Goal: Task Accomplishment & Management: Use online tool/utility

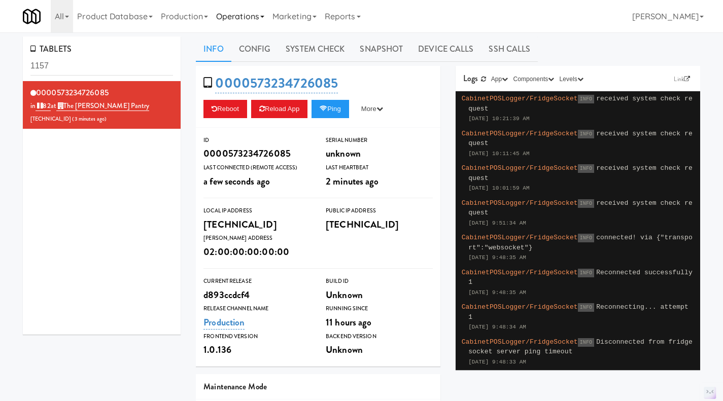
click at [244, 13] on link "Operations" at bounding box center [240, 16] width 56 height 32
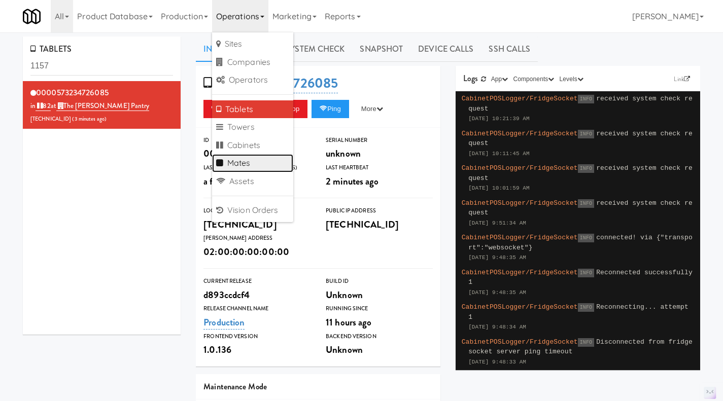
click at [248, 165] on link "Mates" at bounding box center [252, 163] width 81 height 18
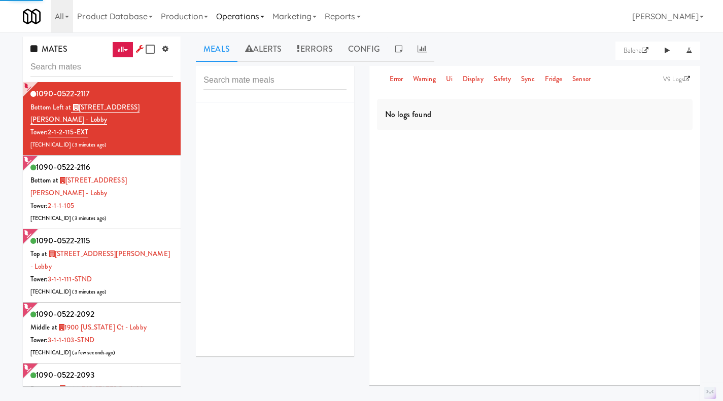
click at [227, 20] on link "Operations" at bounding box center [240, 16] width 56 height 32
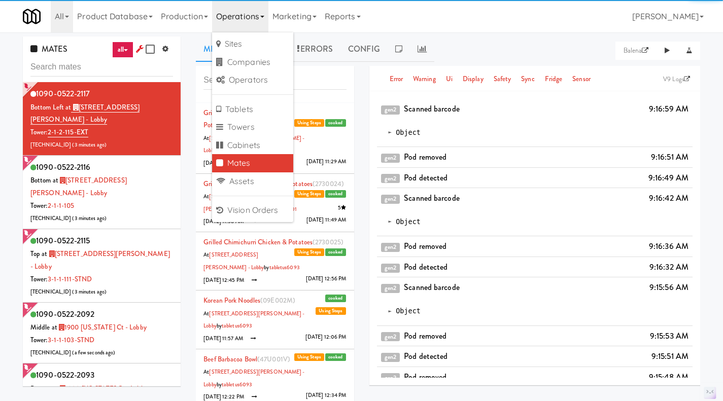
scroll to position [45, 0]
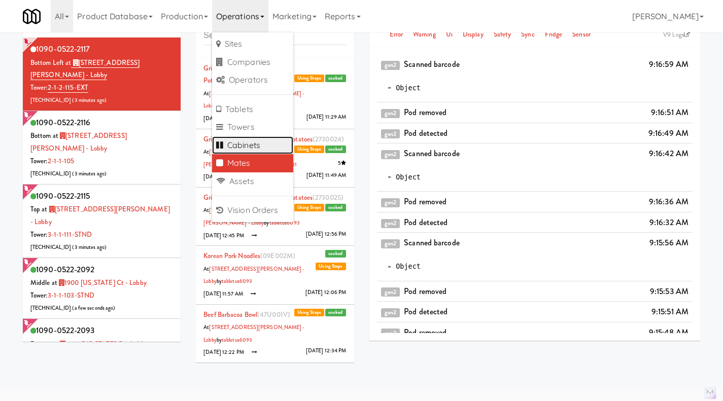
click at [247, 137] on link "Cabinets" at bounding box center [252, 145] width 81 height 18
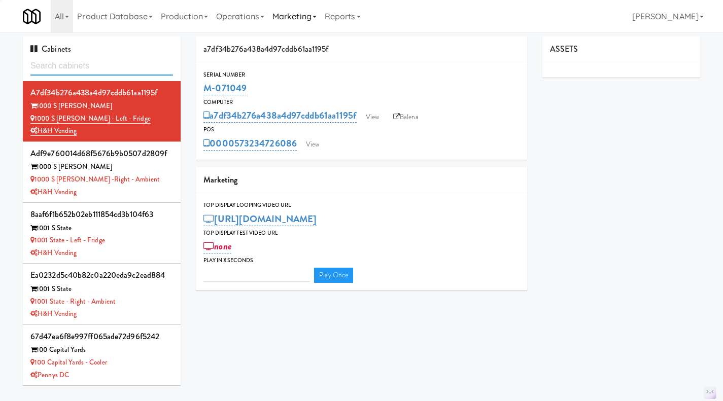
type input "3"
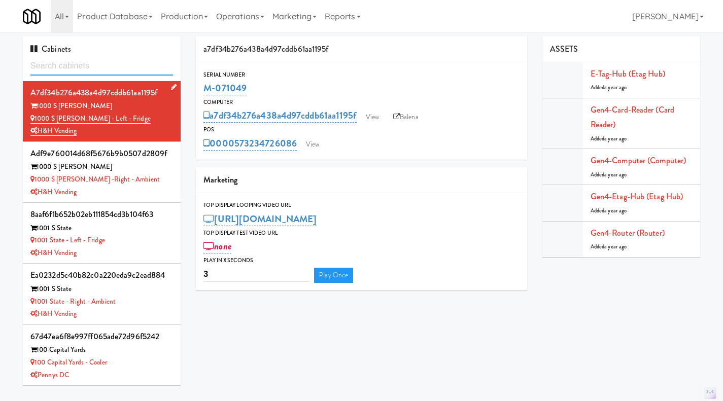
paste input "Tempo - Cooler - Left"
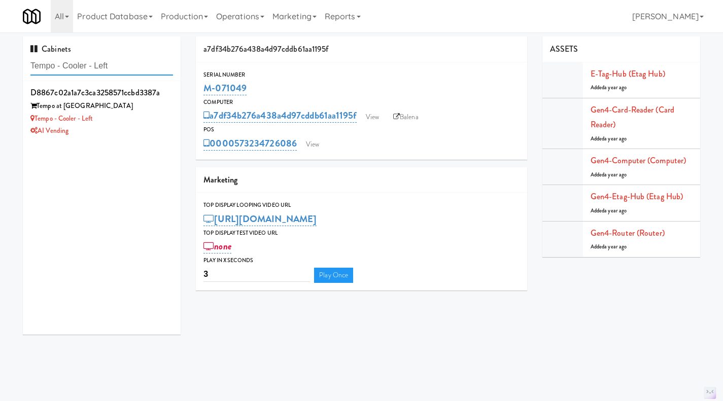
drag, startPoint x: 120, startPoint y: 63, endPoint x: 57, endPoint y: 69, distance: 63.2
click at [57, 69] on input "Tempo - Cooler - Left" at bounding box center [101, 66] width 143 height 19
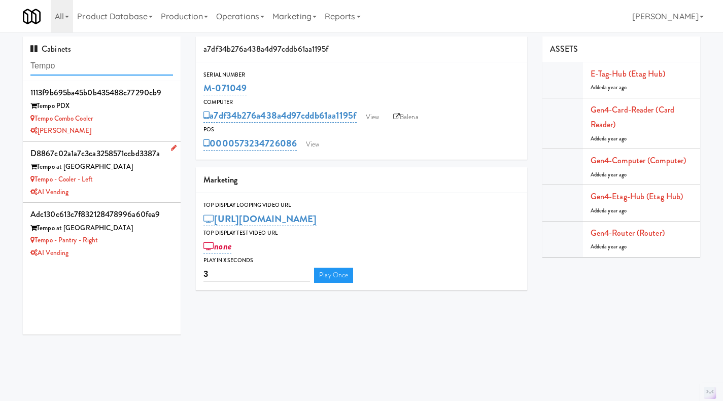
type input "Tempo"
click at [152, 182] on div "Tempo - Cooler - Left" at bounding box center [101, 180] width 143 height 13
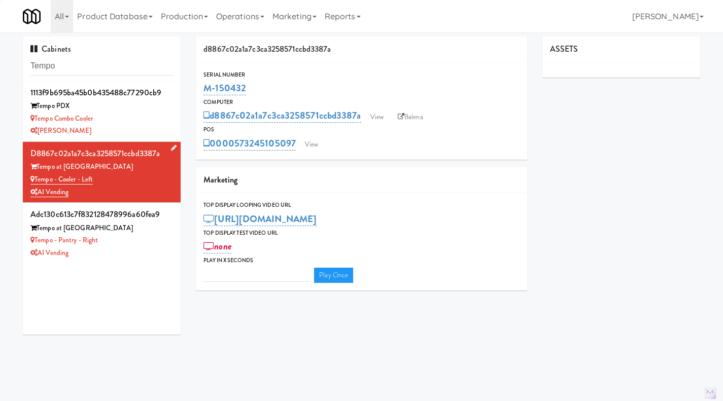
type input "3"
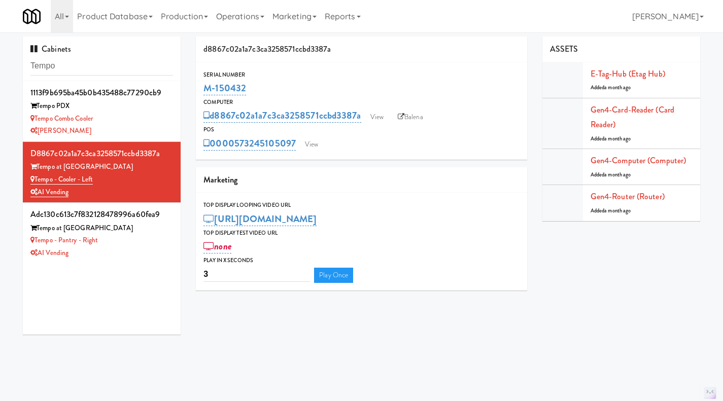
click at [558, 263] on div "d8867c02a1a7c3ca3258571ccbd3387a Serial Number M-150432 Computer d8867c02a1a7c3…" at bounding box center [448, 168] width 520 height 262
click at [147, 237] on div "Tempo - Pantry - Right" at bounding box center [101, 240] width 143 height 13
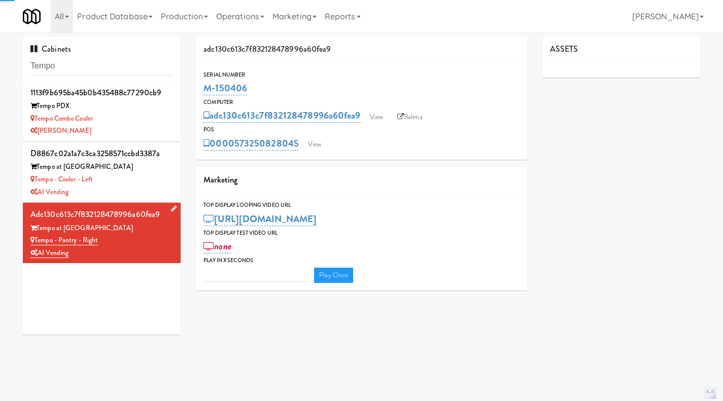
type input "3"
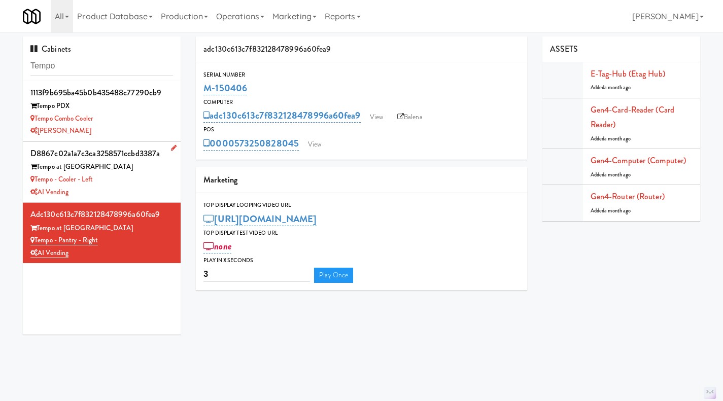
click at [147, 184] on div "Tempo - Cooler - Left" at bounding box center [101, 180] width 143 height 13
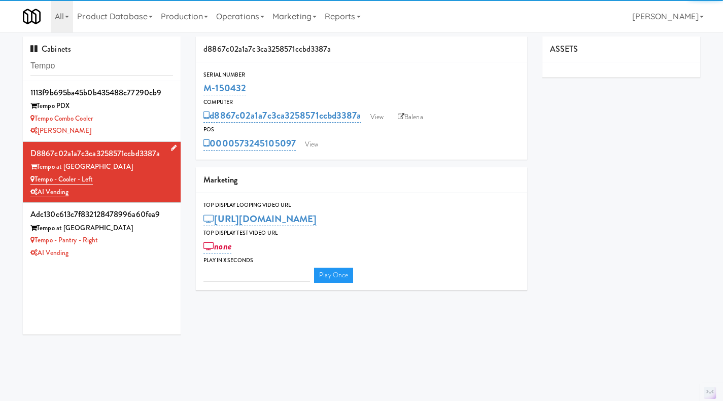
type input "3"
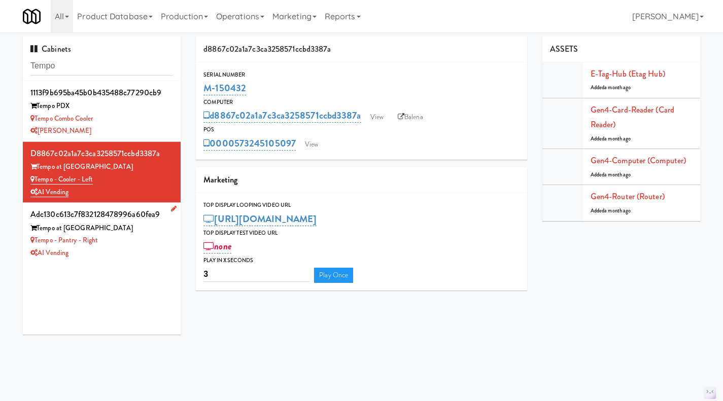
click at [141, 240] on div "Tempo - Pantry - Right" at bounding box center [101, 240] width 143 height 13
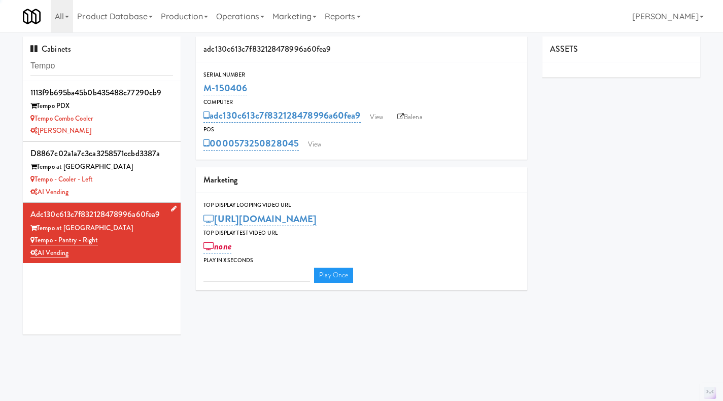
type input "3"
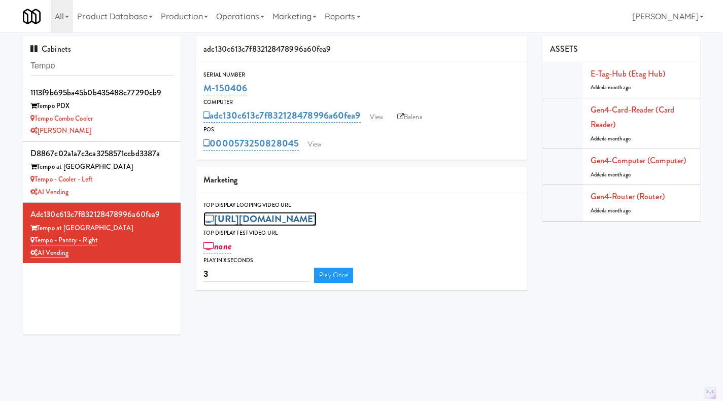
click at [317, 222] on link "[URL][DOMAIN_NAME]" at bounding box center [259, 219] width 113 height 14
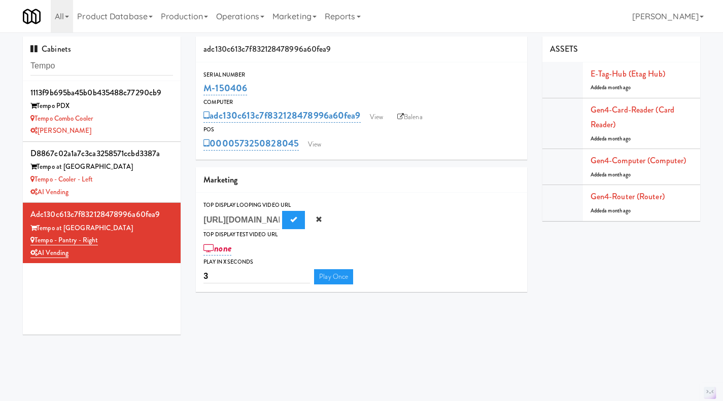
click at [397, 190] on div "Marketing" at bounding box center [361, 180] width 331 height 26
click at [148, 174] on div "Tempo - Cooler - Left" at bounding box center [101, 180] width 143 height 13
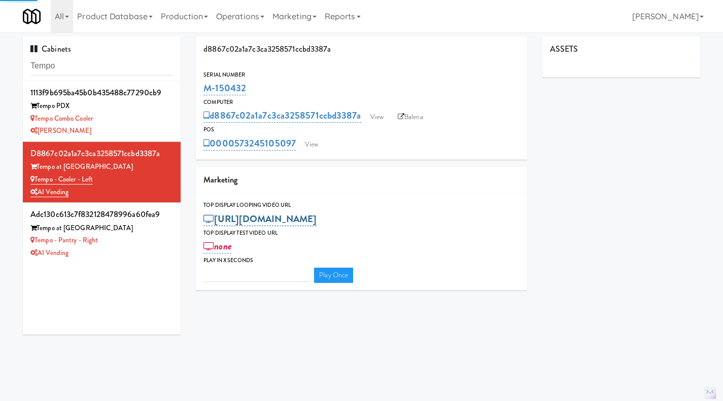
type input "3"
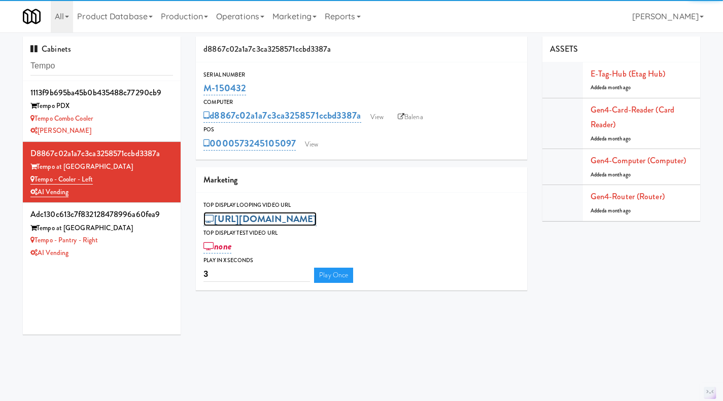
click at [273, 220] on link "[URL][DOMAIN_NAME]" at bounding box center [259, 219] width 113 height 14
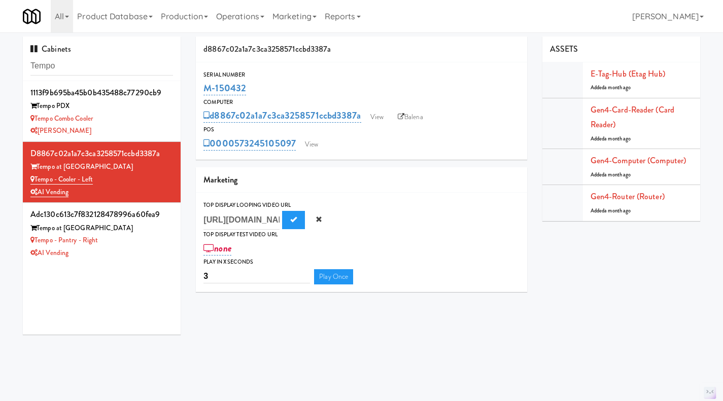
click at [414, 191] on div "Marketing" at bounding box center [361, 180] width 331 height 26
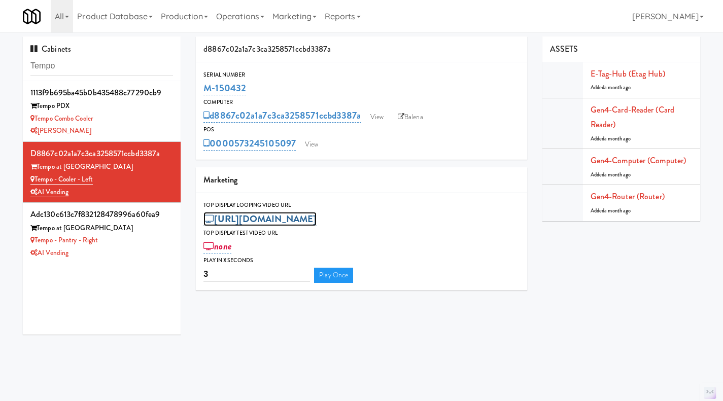
click at [269, 218] on link "[URL][DOMAIN_NAME]" at bounding box center [259, 219] width 113 height 14
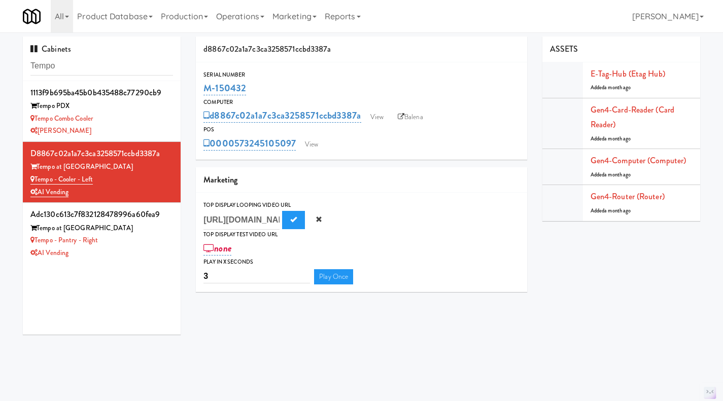
click at [395, 177] on div "Marketing" at bounding box center [361, 180] width 331 height 26
click at [408, 120] on link "Balena" at bounding box center [411, 117] width 36 height 15
click at [138, 251] on div "AI Vending" at bounding box center [101, 253] width 143 height 13
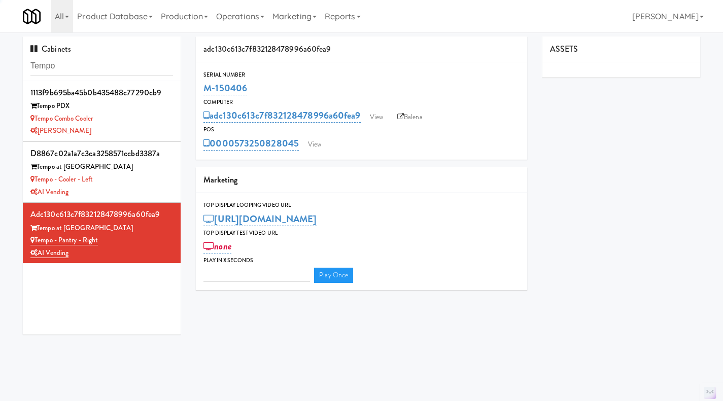
type input "3"
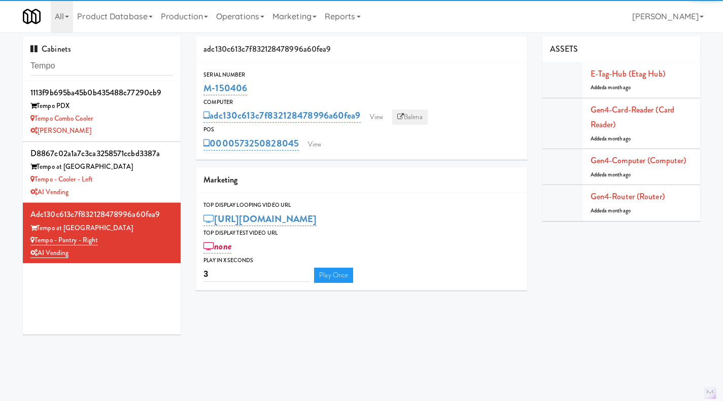
click at [408, 118] on link "Balena" at bounding box center [410, 117] width 36 height 15
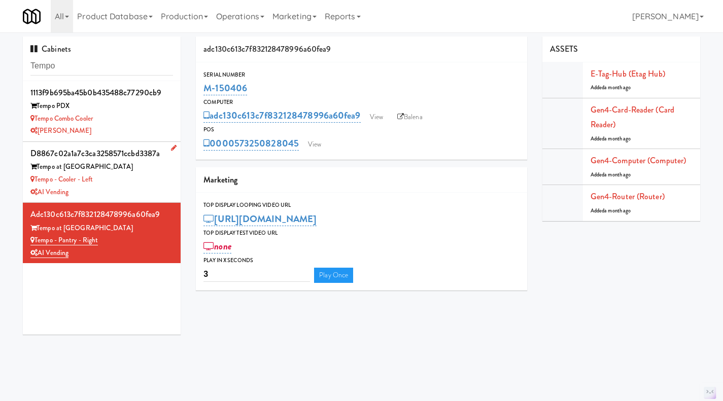
click at [155, 180] on div "Tempo - Cooler - Left" at bounding box center [101, 180] width 143 height 13
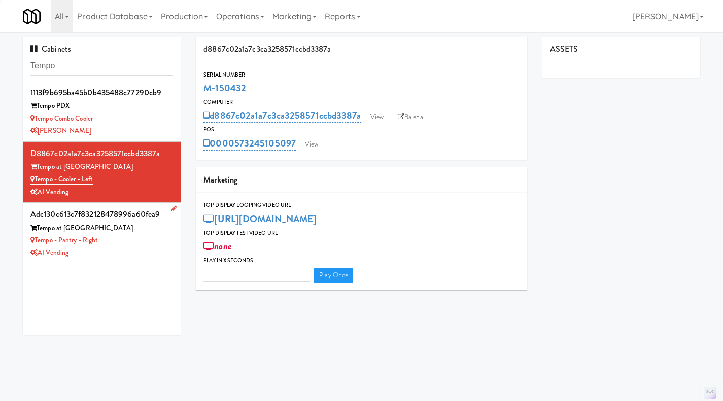
type input "3"
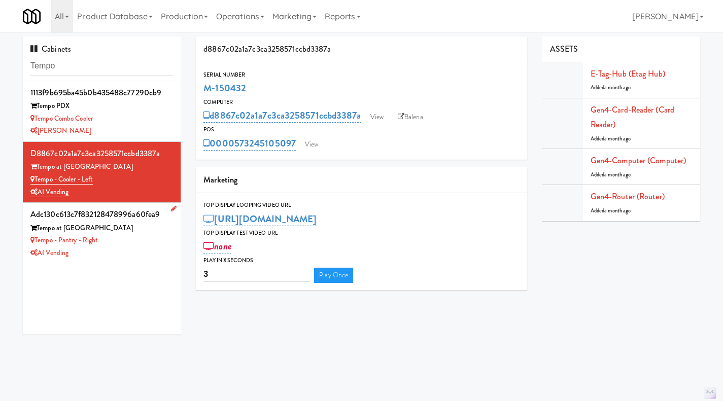
click at [140, 256] on div "AI Vending" at bounding box center [101, 253] width 143 height 13
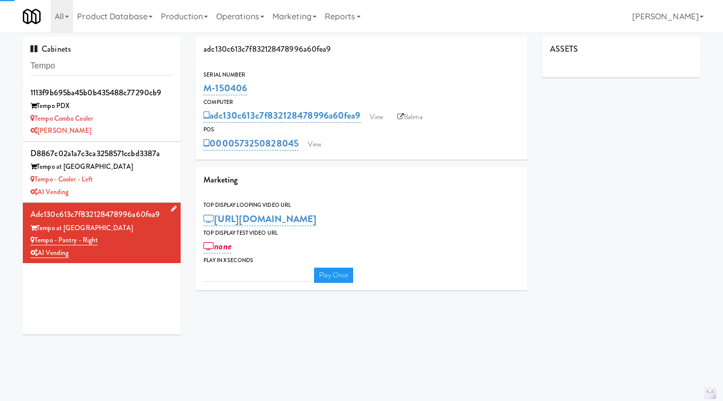
type input "3"
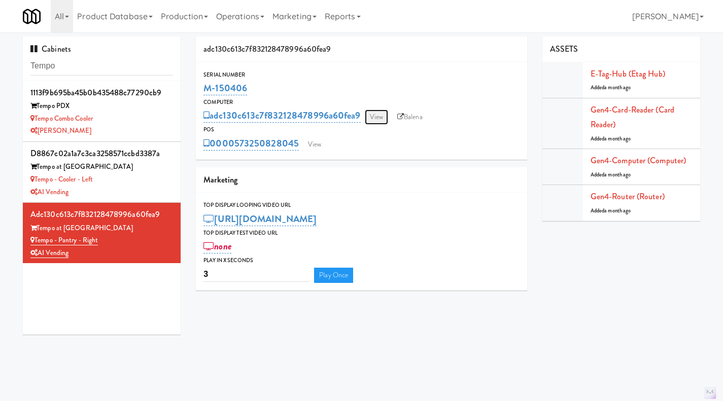
click at [374, 121] on link "View" at bounding box center [376, 117] width 23 height 15
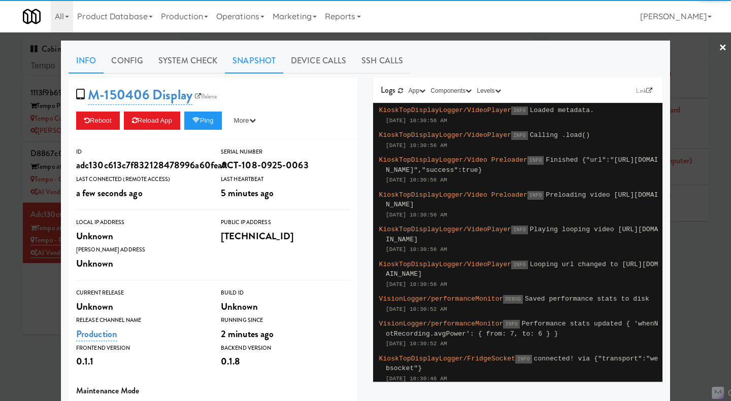
click at [264, 59] on link "Snapshot" at bounding box center [254, 60] width 58 height 25
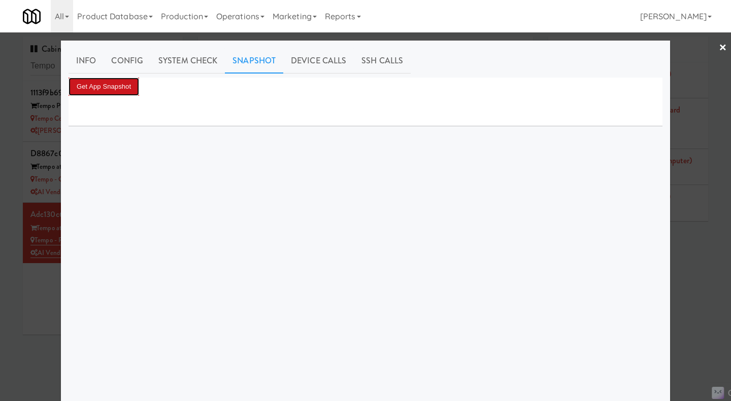
click at [110, 87] on button "Get App Snapshot" at bounding box center [103, 87] width 71 height 18
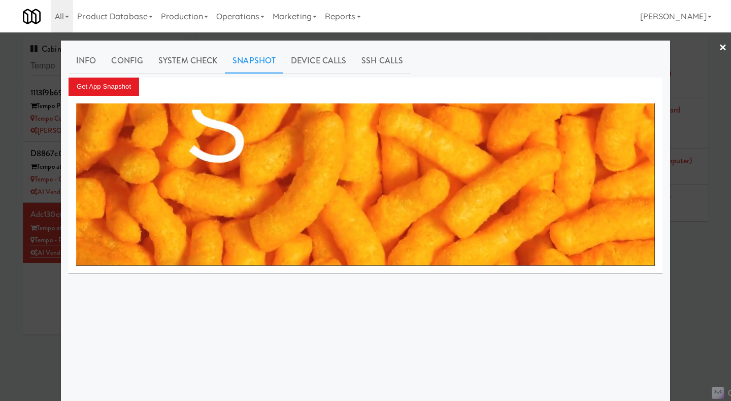
click at [25, 323] on div at bounding box center [365, 200] width 731 height 401
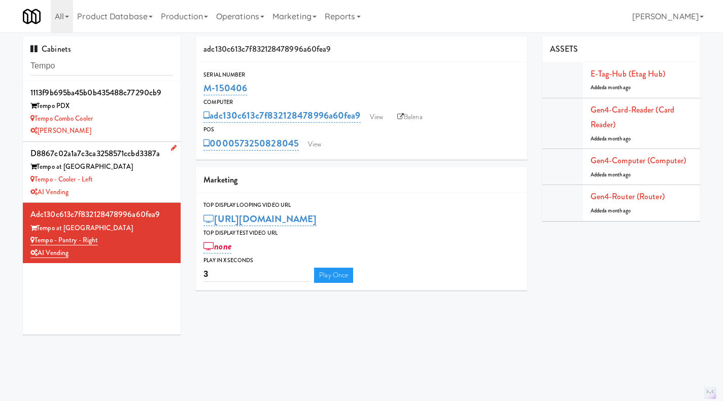
click at [135, 190] on div "AI Vending" at bounding box center [101, 192] width 143 height 13
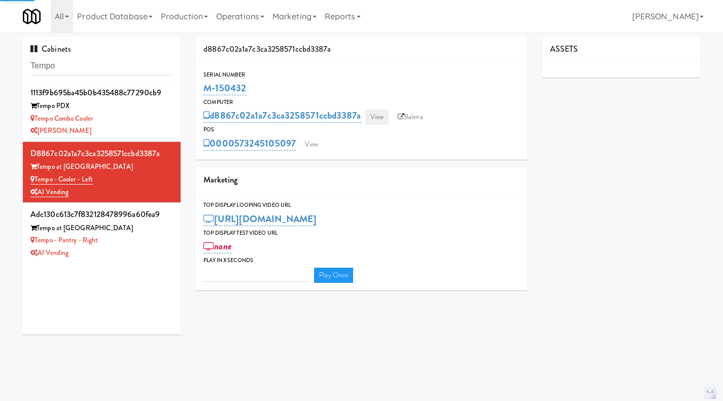
type input "3"
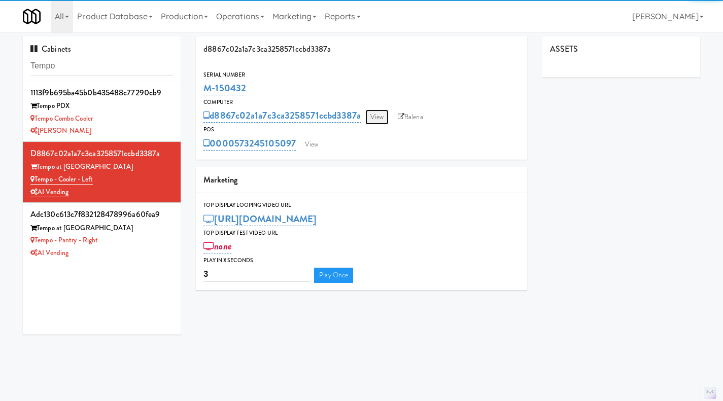
click at [380, 122] on link "View" at bounding box center [376, 117] width 23 height 15
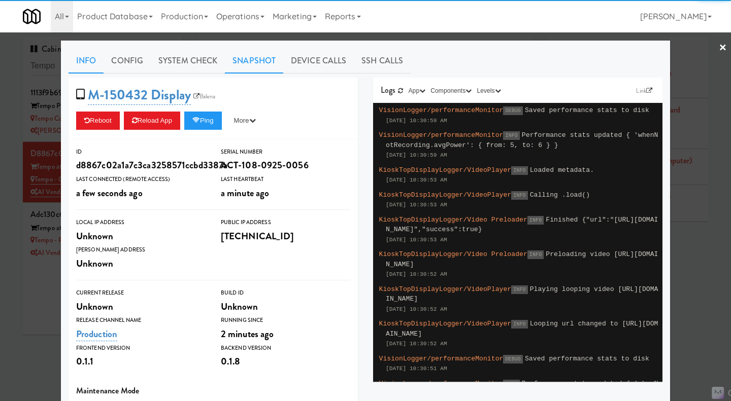
click at [259, 57] on link "Snapshot" at bounding box center [254, 60] width 58 height 25
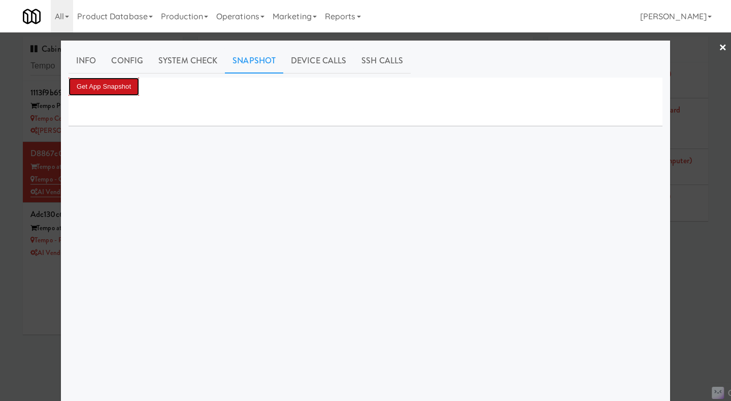
click at [100, 88] on button "Get App Snapshot" at bounding box center [103, 87] width 71 height 18
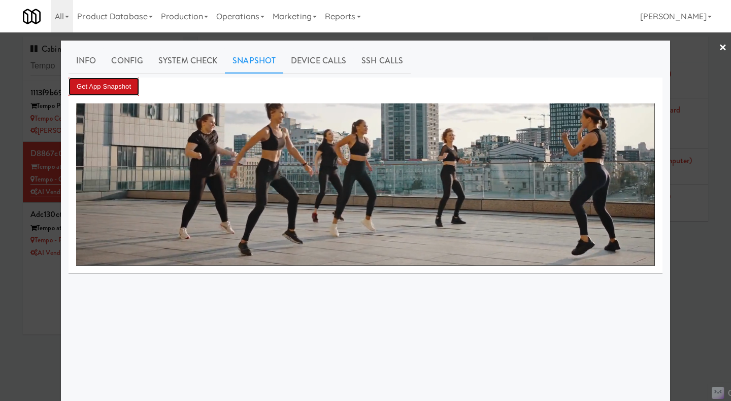
click at [107, 90] on button "Get App Snapshot" at bounding box center [103, 87] width 71 height 18
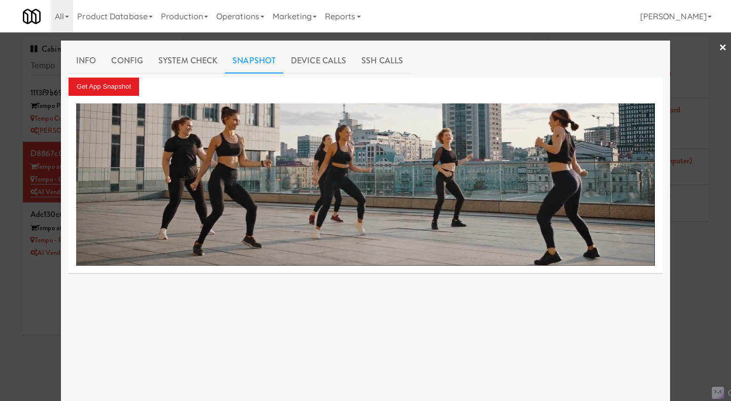
click at [30, 313] on div at bounding box center [365, 200] width 731 height 401
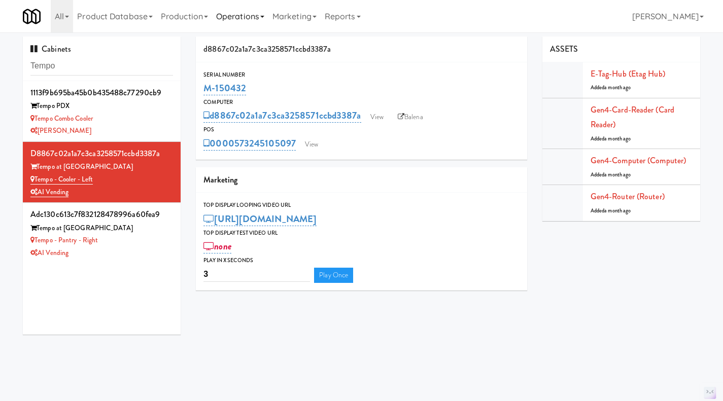
click at [230, 24] on link "Operations" at bounding box center [240, 16] width 56 height 32
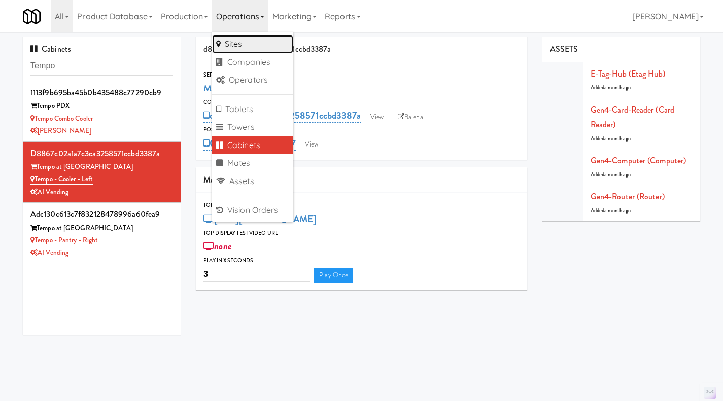
click at [256, 44] on link "Sites" at bounding box center [252, 44] width 81 height 18
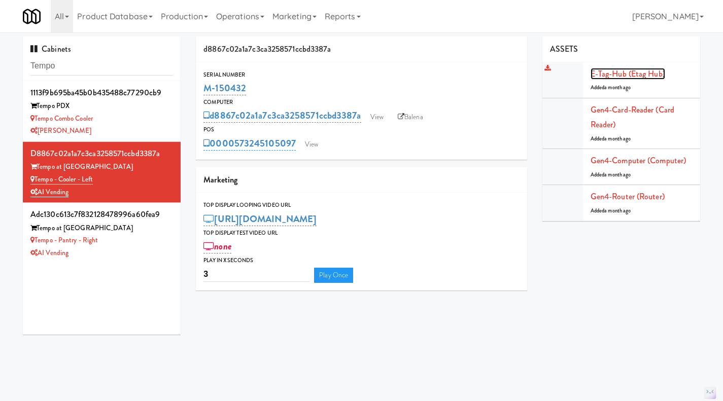
click at [659, 74] on link "E-tag-hub (Etag Hub)" at bounding box center [628, 74] width 75 height 12
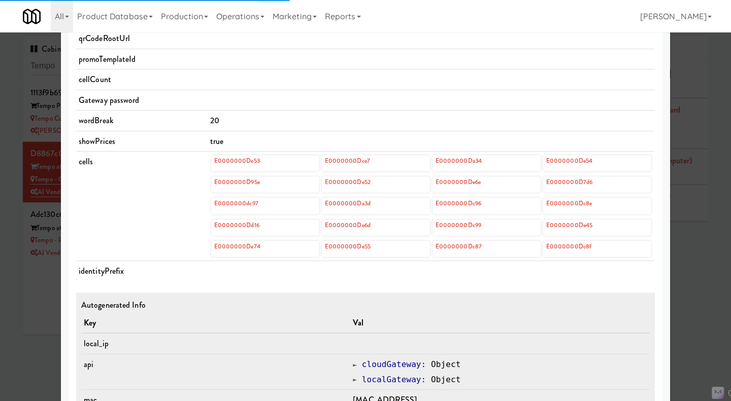
scroll to position [355, 0]
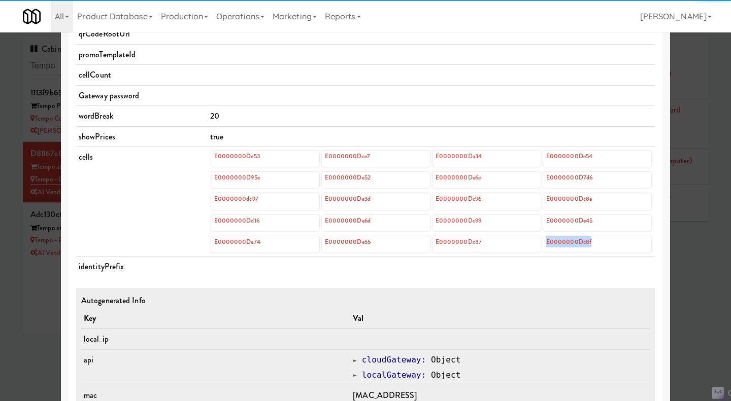
drag, startPoint x: 598, startPoint y: 244, endPoint x: 542, endPoint y: 241, distance: 55.9
click at [543, 241] on div "E0000000Dc8f" at bounding box center [597, 244] width 108 height 16
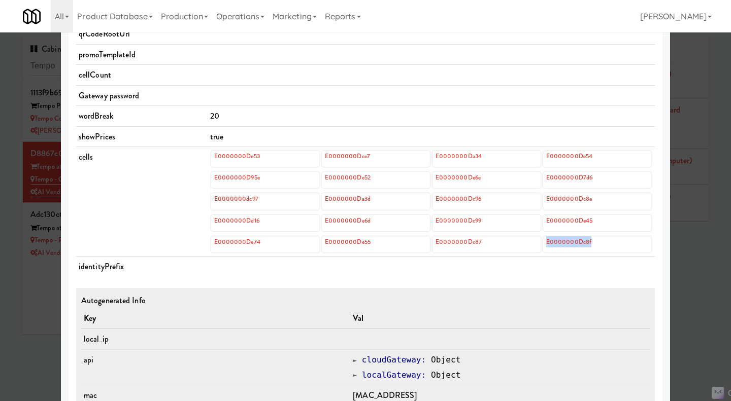
copy link "E0000000Dc8f"
click at [35, 262] on div at bounding box center [365, 200] width 731 height 401
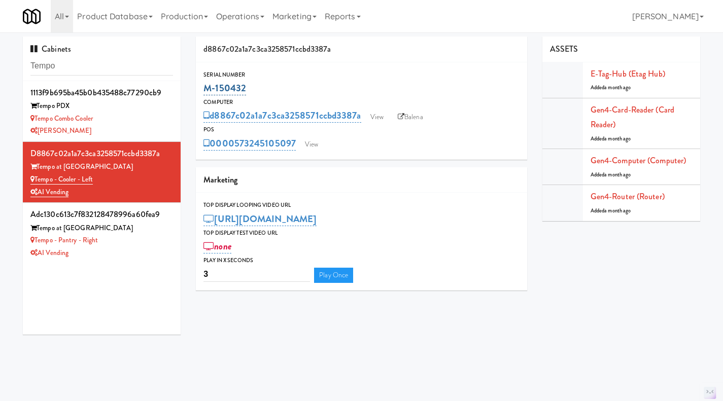
drag, startPoint x: 276, startPoint y: 90, endPoint x: 204, endPoint y: 85, distance: 71.7
click at [204, 85] on div "M-150432" at bounding box center [361, 88] width 316 height 17
copy link "M-150432"
click at [134, 248] on div "AI Vending" at bounding box center [101, 253] width 143 height 13
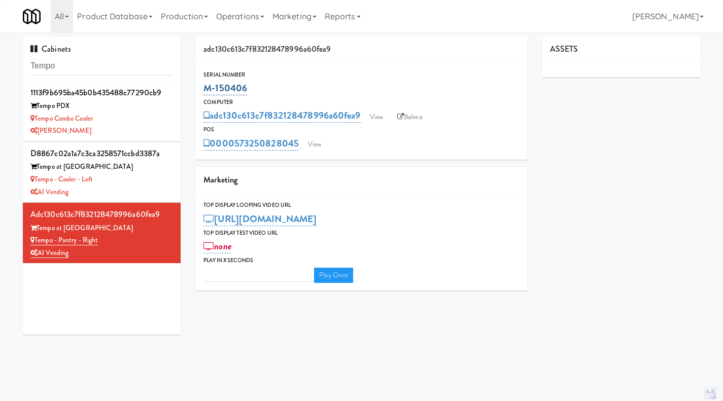
type input "3"
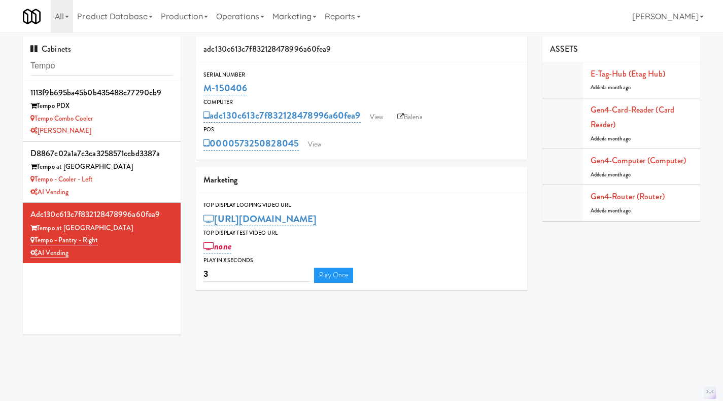
drag, startPoint x: 258, startPoint y: 84, endPoint x: 202, endPoint y: 91, distance: 56.8
click at [202, 91] on div "Serial Number M-150406" at bounding box center [361, 83] width 331 height 27
copy link "M-150406"
click at [610, 76] on link "E-tag-hub (Etag Hub)" at bounding box center [628, 74] width 75 height 12
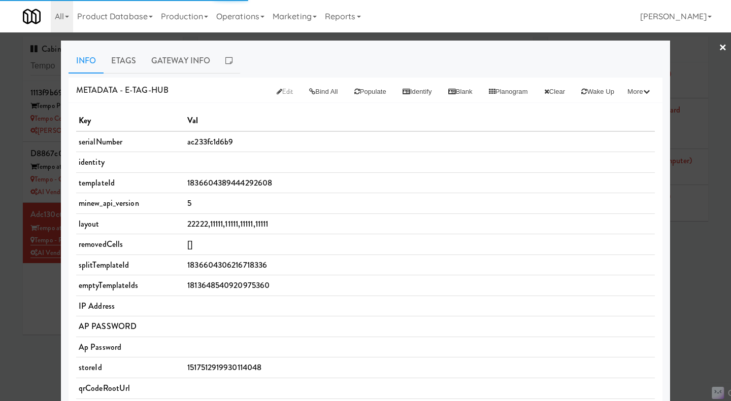
click at [696, 256] on div at bounding box center [365, 200] width 731 height 401
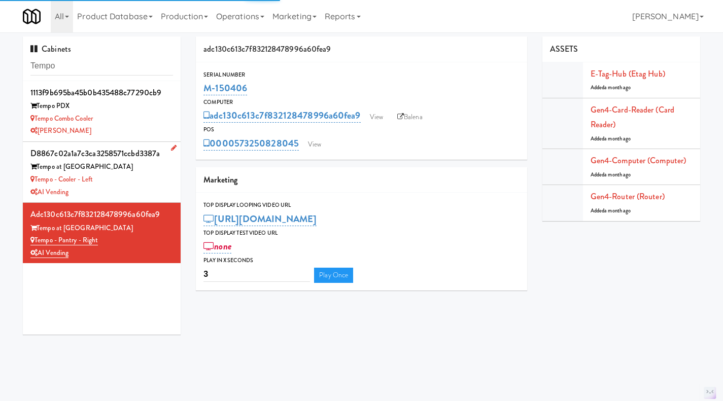
click at [139, 173] on div "Tempo at [GEOGRAPHIC_DATA]" at bounding box center [101, 167] width 143 height 13
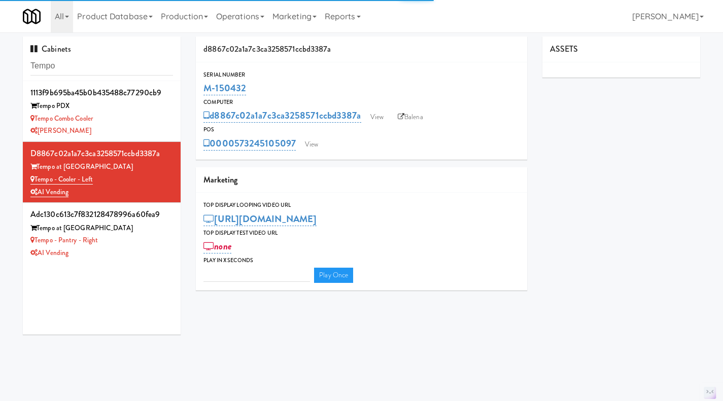
type input "3"
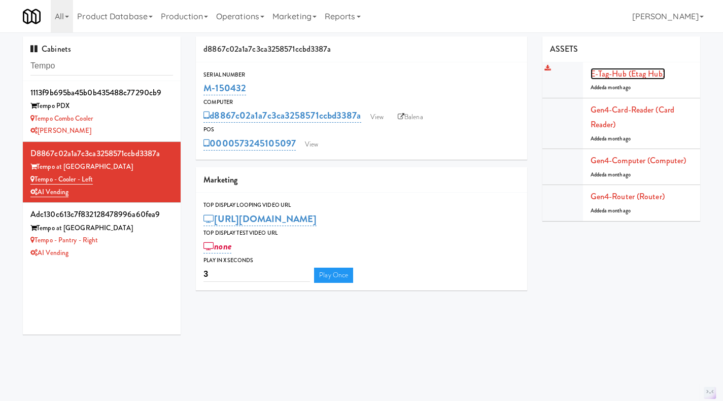
click at [633, 77] on link "E-tag-hub (Etag Hub)" at bounding box center [628, 74] width 75 height 12
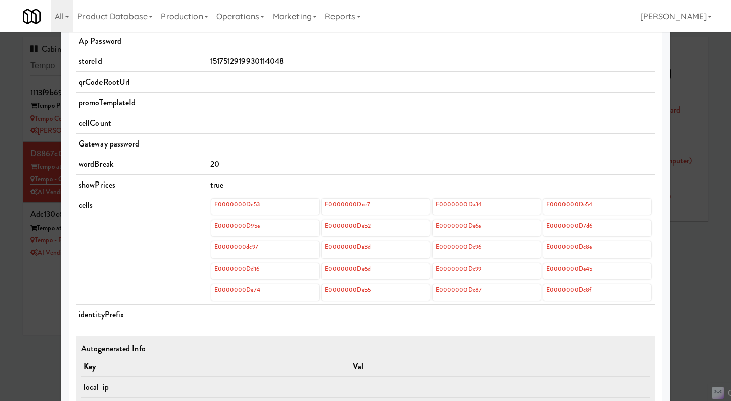
scroll to position [432, 0]
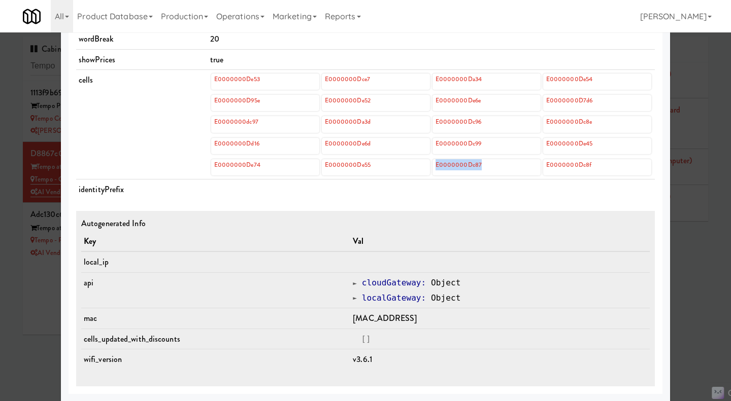
drag, startPoint x: 495, startPoint y: 165, endPoint x: 428, endPoint y: 169, distance: 67.1
click at [428, 169] on div "E0000000De74 E0000000De55 E0000000Dc87 E0000000Dc8f" at bounding box center [431, 167] width 440 height 16
copy link "E0000000Dc87"
click at [486, 164] on div "E0000000Dc87" at bounding box center [486, 167] width 108 height 16
drag, startPoint x: 488, startPoint y: 163, endPoint x: 433, endPoint y: 162, distance: 54.8
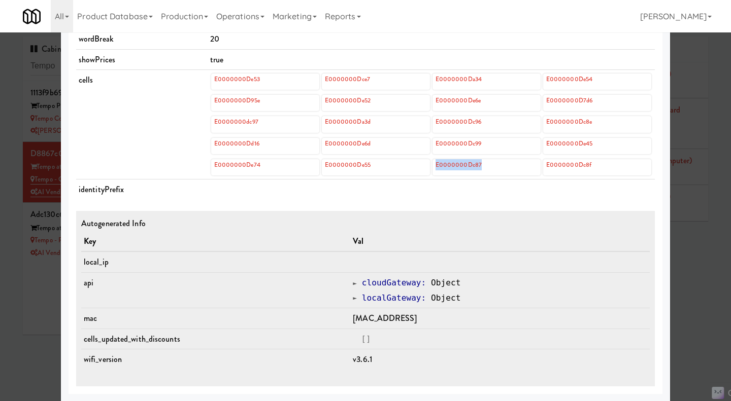
click at [433, 162] on div "E0000000Dc87" at bounding box center [486, 167] width 108 height 16
copy link "E0000000Dc87"
click at [32, 312] on div at bounding box center [365, 200] width 731 height 401
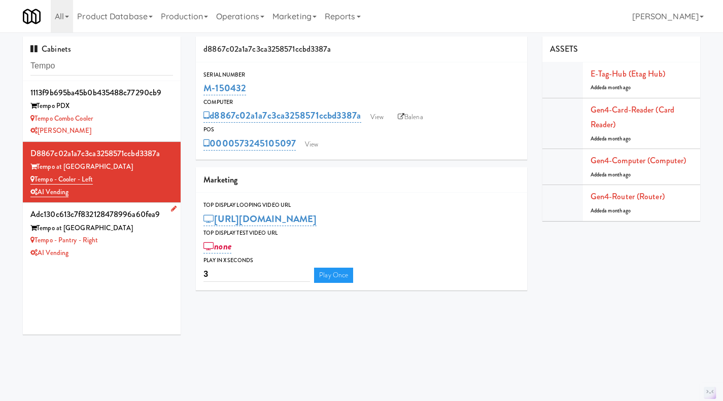
click at [133, 254] on div "AI Vending" at bounding box center [101, 253] width 143 height 13
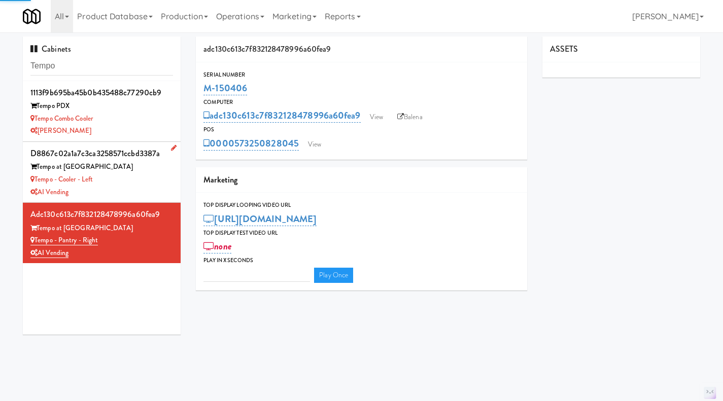
type input "3"
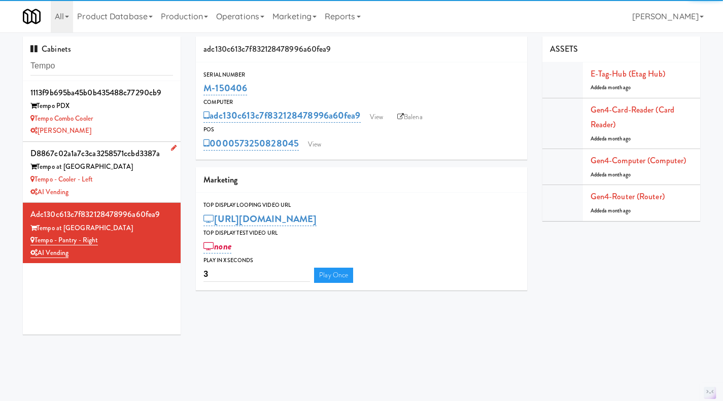
click at [152, 176] on div "Tempo - Cooler - Left" at bounding box center [101, 180] width 143 height 13
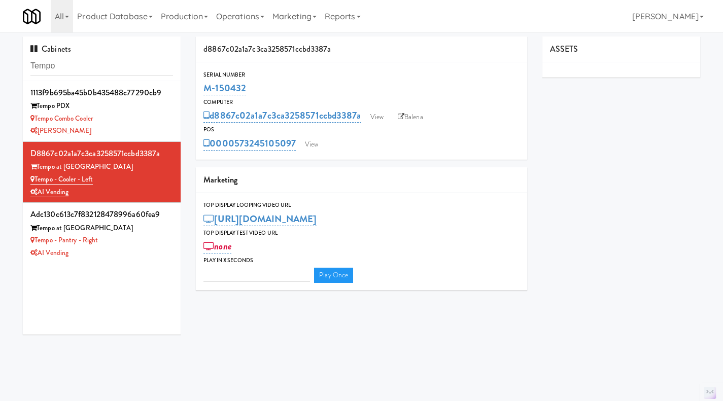
type input "3"
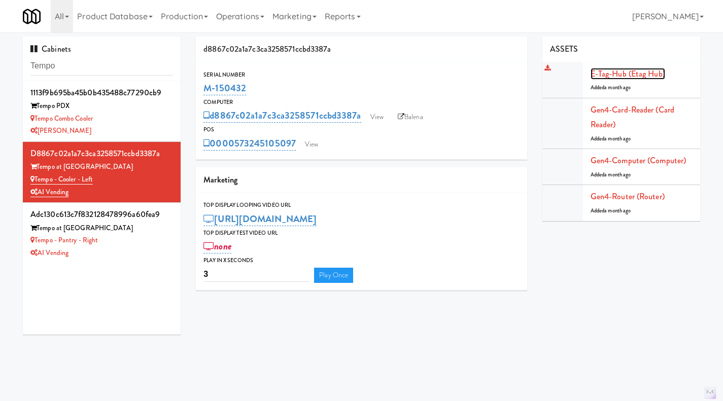
click at [625, 74] on link "E-tag-hub (Etag Hub)" at bounding box center [628, 74] width 75 height 12
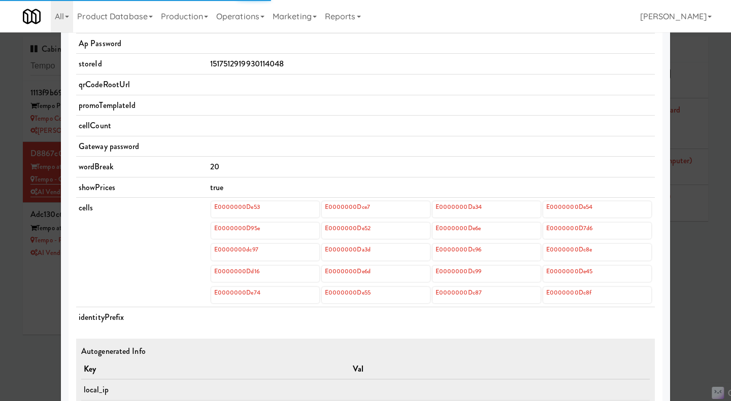
scroll to position [304, 0]
drag, startPoint x: 490, startPoint y: 291, endPoint x: 431, endPoint y: 292, distance: 58.4
click at [432, 292] on div "E0000000Dc87" at bounding box center [486, 295] width 108 height 16
copy link "E0000000Dc87"
click at [502, 292] on div "E0000000Dc87" at bounding box center [486, 295] width 108 height 16
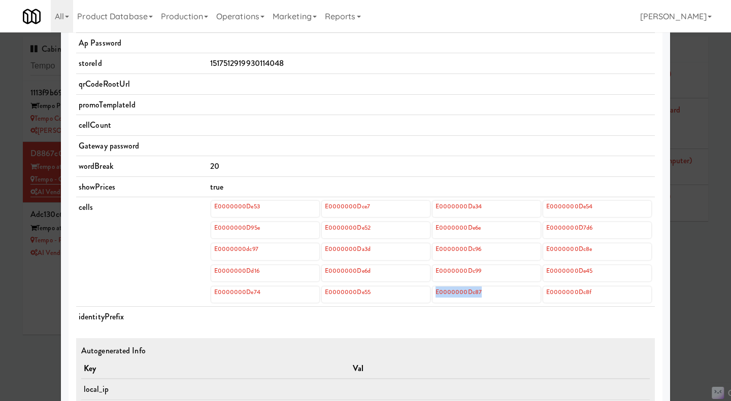
drag, startPoint x: 491, startPoint y: 292, endPoint x: 430, endPoint y: 289, distance: 61.5
click at [432, 289] on div "E0000000Dc87" at bounding box center [486, 295] width 108 height 16
copy link "E0000000Dc87"
drag, startPoint x: 587, startPoint y: 291, endPoint x: 544, endPoint y: 292, distance: 43.1
click at [544, 292] on div "E0000000Dc8f" at bounding box center [597, 295] width 108 height 16
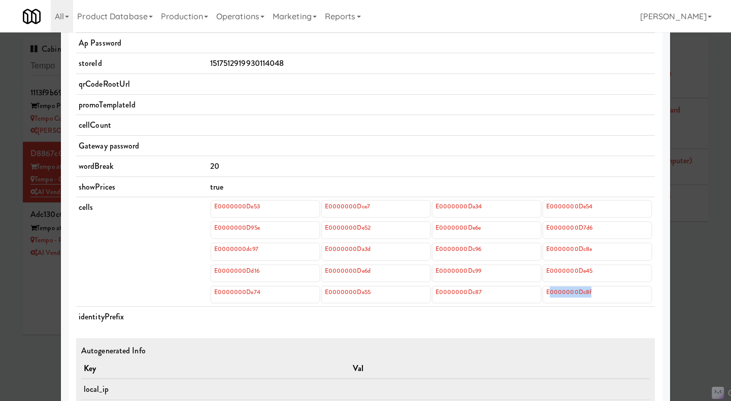
click at [601, 297] on div "E0000000Dc8f" at bounding box center [597, 295] width 108 height 16
drag, startPoint x: 599, startPoint y: 293, endPoint x: 542, endPoint y: 296, distance: 56.9
click at [543, 296] on div "E0000000Dc8f" at bounding box center [597, 295] width 108 height 16
copy link "E0000000Dc8f"
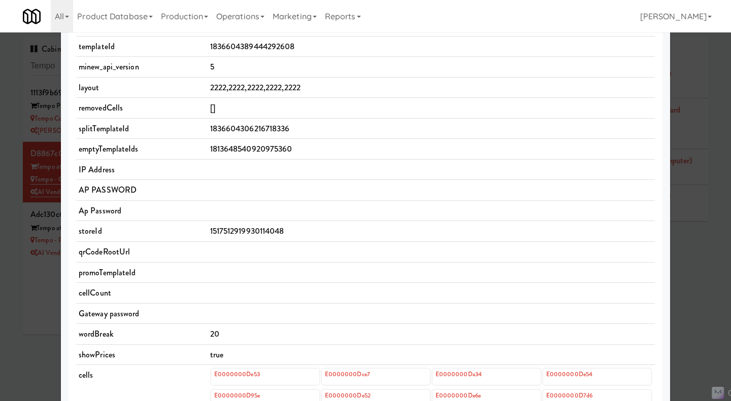
scroll to position [0, 0]
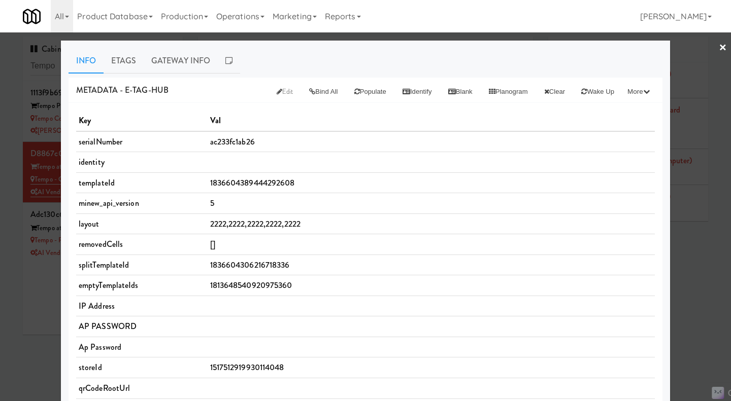
click at [237, 142] on span "ac233fc1ab26" at bounding box center [232, 142] width 45 height 12
copy span "ac233fc1ab26"
click at [227, 140] on span "ac233fc1ab26" at bounding box center [232, 142] width 45 height 12
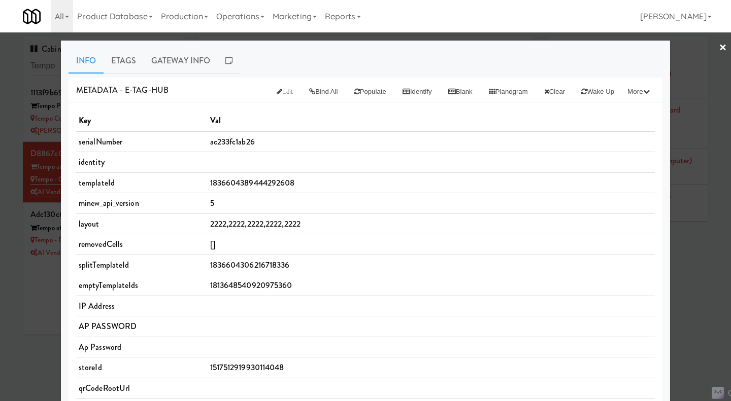
click at [30, 329] on div at bounding box center [365, 200] width 731 height 401
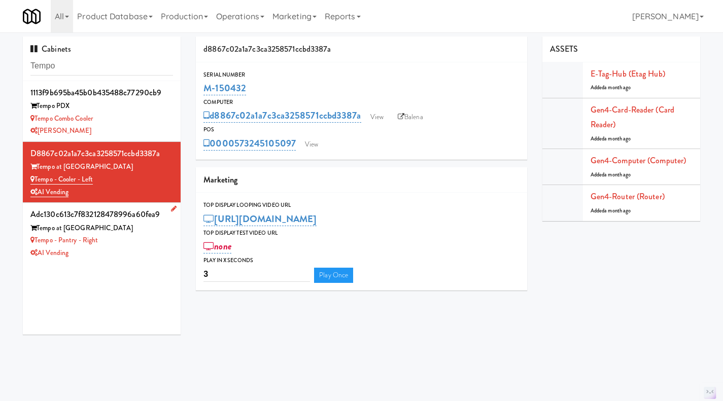
click at [147, 245] on div "Tempo - Pantry - Right" at bounding box center [101, 240] width 143 height 13
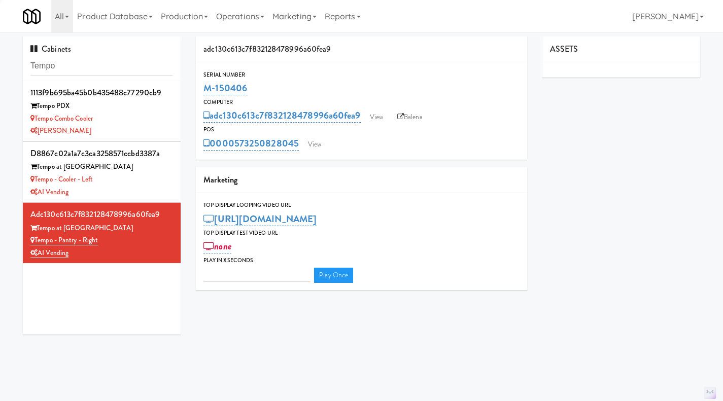
type input "3"
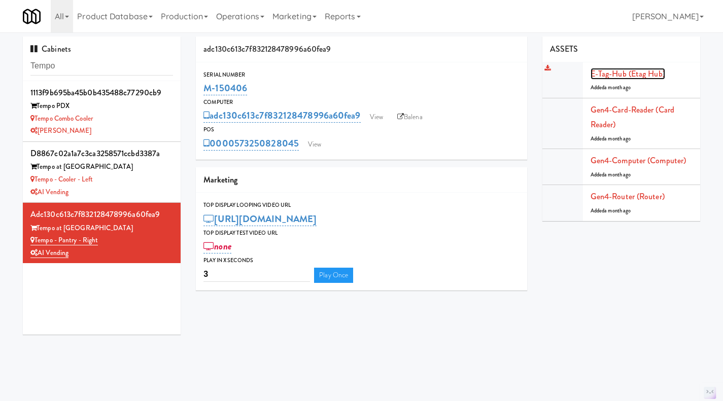
click at [606, 76] on link "E-tag-hub (Etag Hub)" at bounding box center [628, 74] width 75 height 12
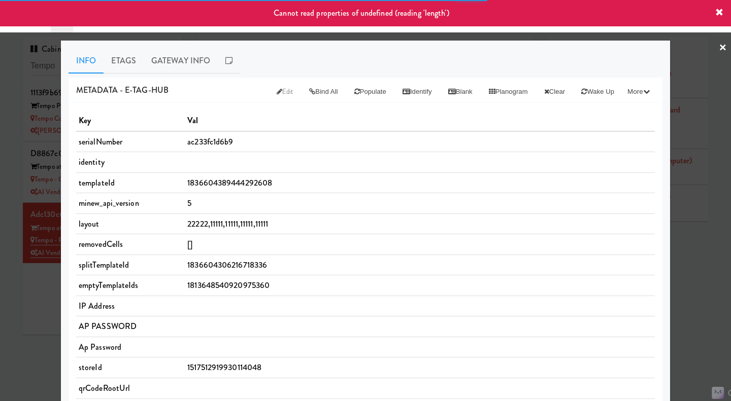
click at [210, 144] on span "ac233fc1d6b9" at bounding box center [210, 142] width 46 height 12
copy span "ac233fc1d6b9"
click at [709, 285] on div at bounding box center [365, 200] width 731 height 401
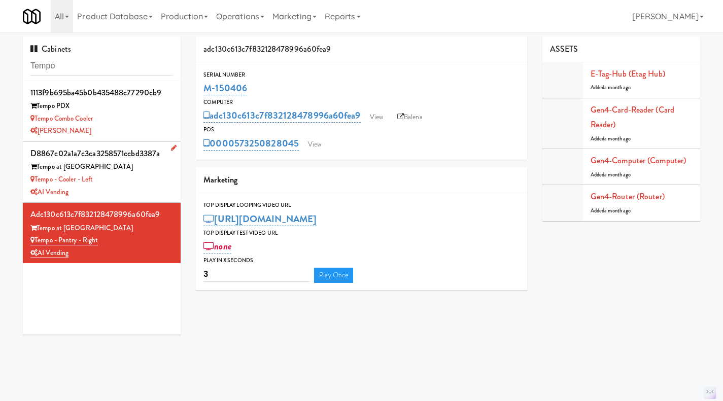
click at [122, 179] on div "Tempo - Cooler - Left" at bounding box center [101, 180] width 143 height 13
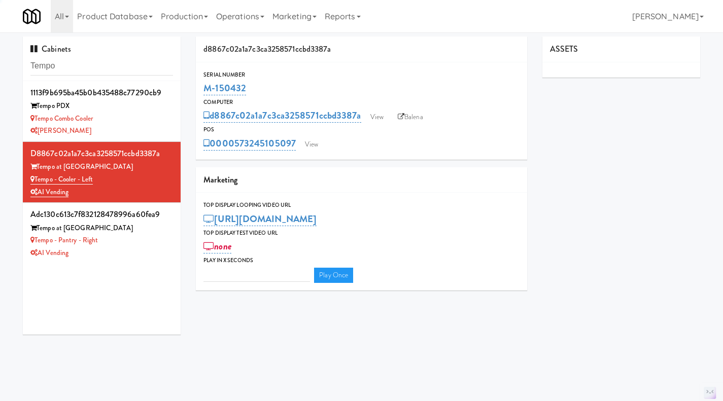
type input "3"
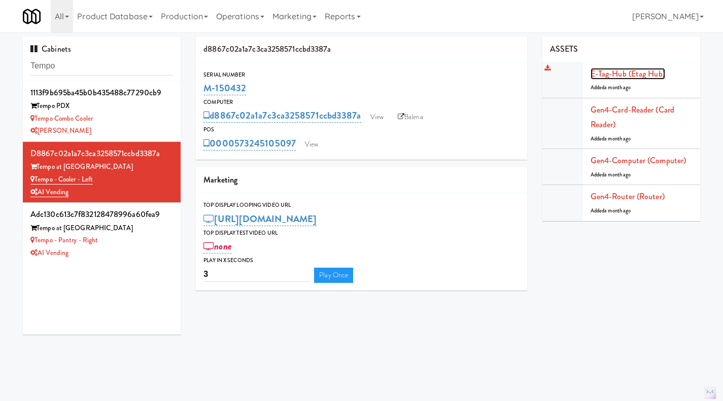
click at [626, 71] on link "E-tag-hub (Etag Hub)" at bounding box center [628, 74] width 75 height 12
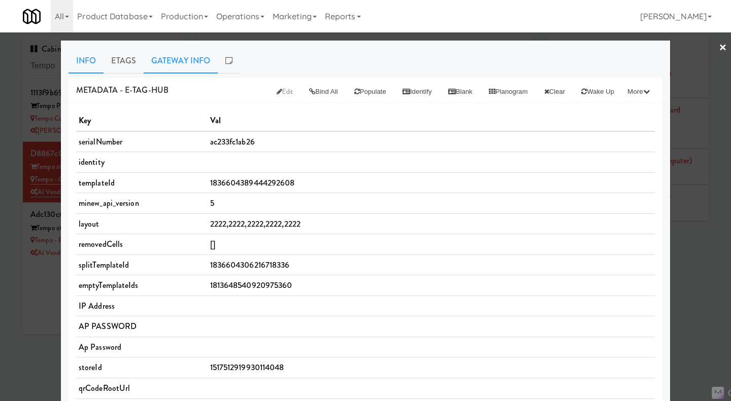
click at [181, 70] on link "Gateway Info" at bounding box center [181, 60] width 74 height 25
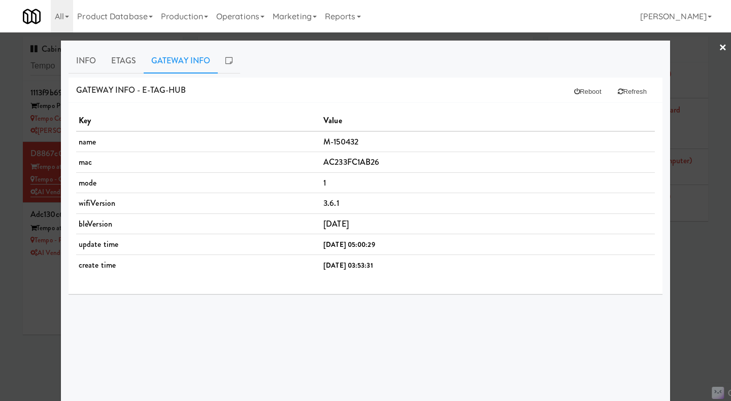
click at [23, 332] on div at bounding box center [365, 200] width 731 height 401
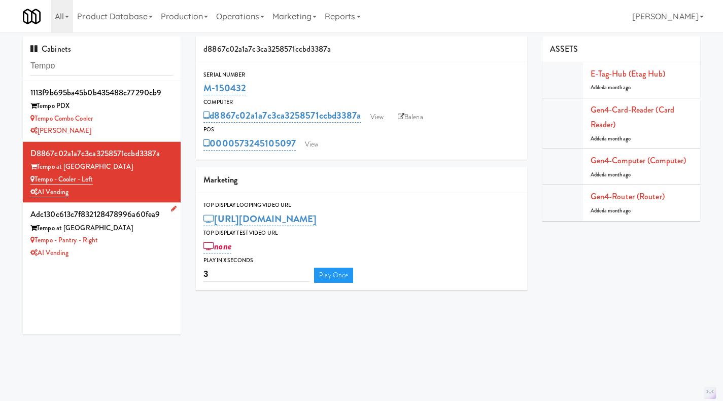
click at [141, 245] on div "Tempo - Pantry - Right" at bounding box center [101, 240] width 143 height 13
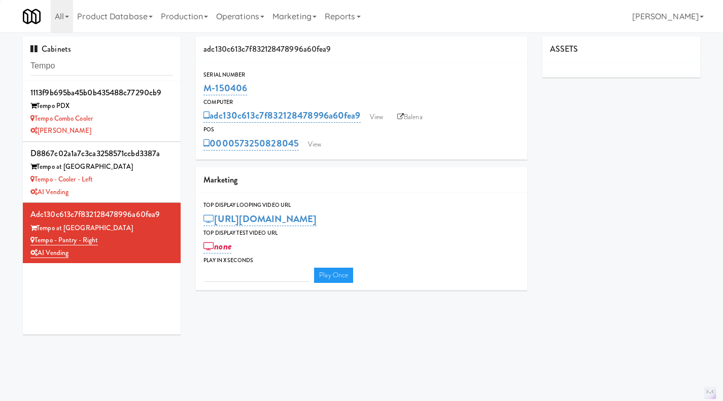
type input "3"
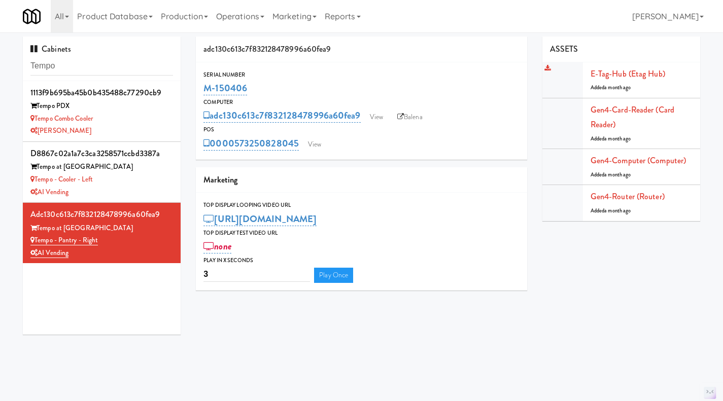
click at [636, 67] on div "E-tag-hub (Etag Hub) Added a month ago" at bounding box center [642, 79] width 102 height 27
click at [638, 73] on link "E-tag-hub (Etag Hub)" at bounding box center [628, 74] width 75 height 12
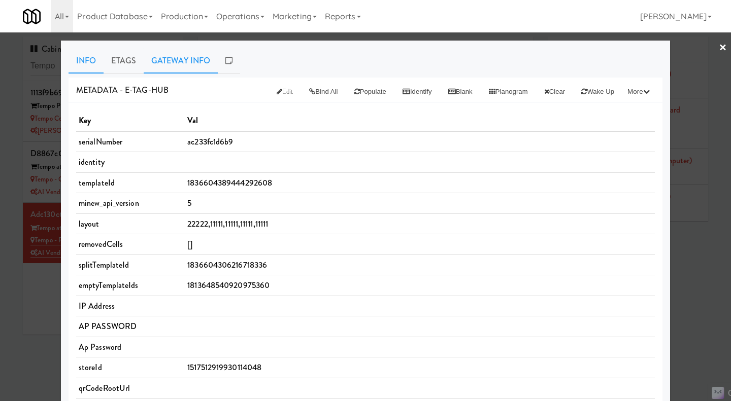
click at [169, 70] on link "Gateway Info" at bounding box center [181, 60] width 74 height 25
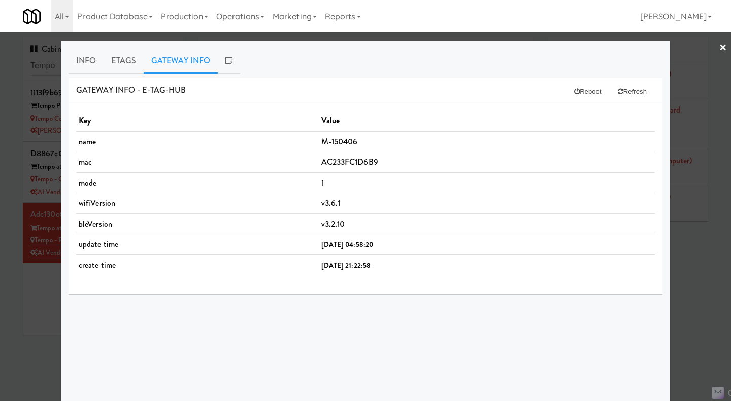
click at [40, 324] on div at bounding box center [365, 200] width 731 height 401
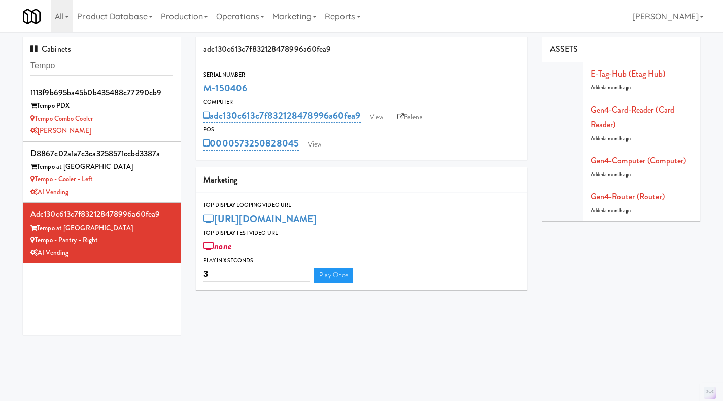
drag, startPoint x: 150, startPoint y: 186, endPoint x: 189, endPoint y: 175, distance: 40.5
click at [153, 184] on div "Tempo - Cooler - Left" at bounding box center [101, 180] width 143 height 13
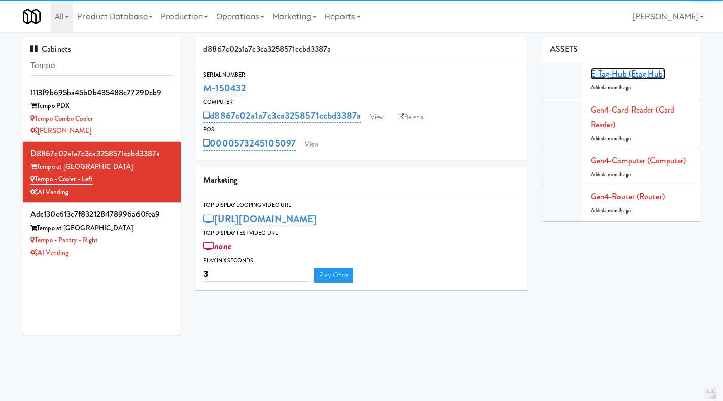
click at [620, 79] on link "E-tag-hub (Etag Hub)" at bounding box center [628, 74] width 75 height 12
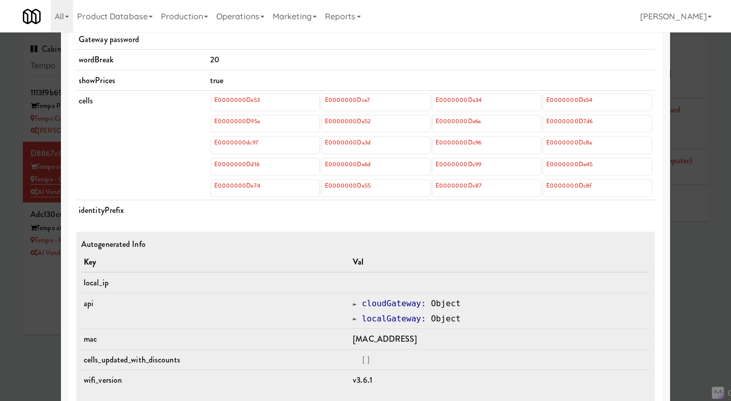
scroll to position [432, 0]
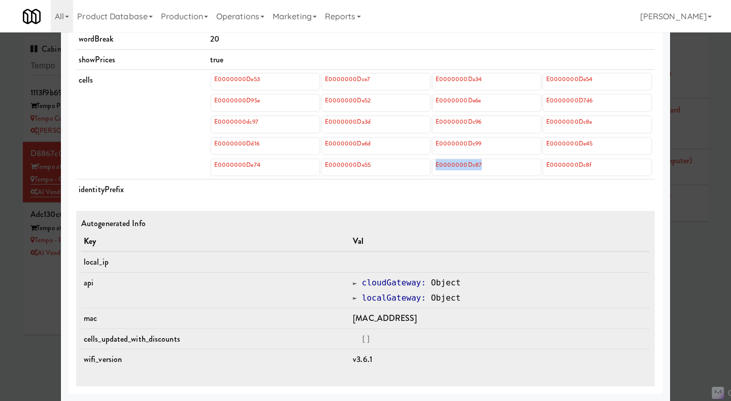
drag, startPoint x: 497, startPoint y: 162, endPoint x: 432, endPoint y: 162, distance: 64.4
click at [432, 162] on div "E0000000Dc87" at bounding box center [486, 167] width 108 height 16
drag, startPoint x: 605, startPoint y: 165, endPoint x: 543, endPoint y: 166, distance: 62.4
click at [543, 166] on div "E0000000Dc8f" at bounding box center [597, 167] width 108 height 16
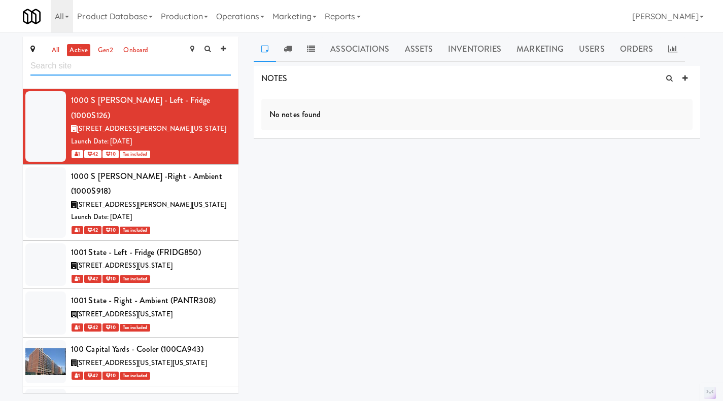
click at [125, 70] on input "text" at bounding box center [130, 66] width 200 height 19
type input "tempo"
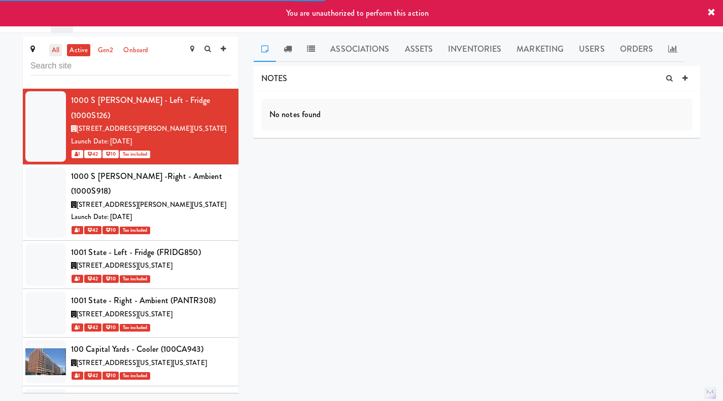
click at [59, 50] on link "all" at bounding box center [55, 50] width 13 height 13
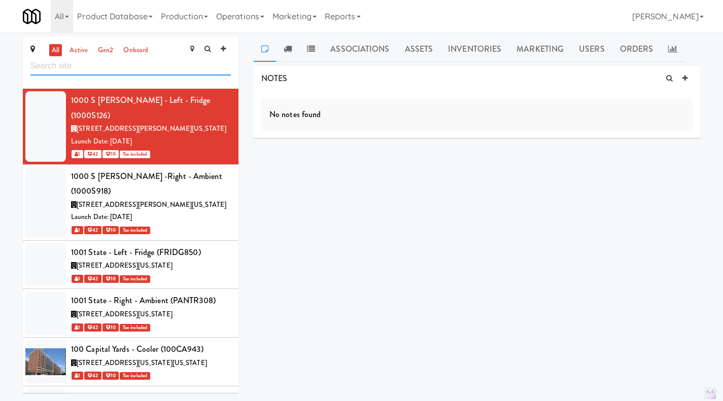
click at [89, 72] on input "text" at bounding box center [130, 66] width 200 height 19
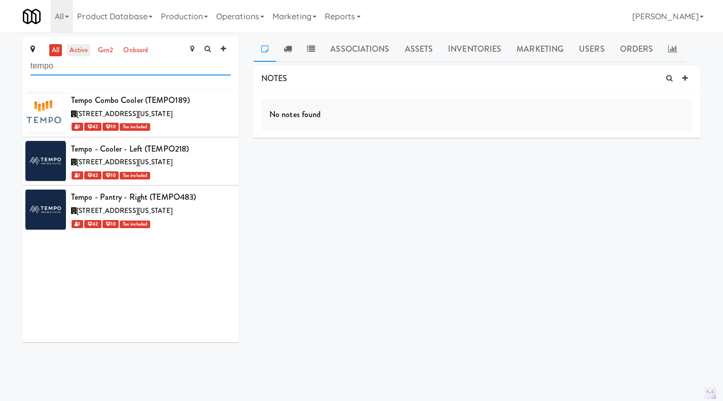
type input "tempo"
click at [80, 48] on link "active" at bounding box center [78, 50] width 23 height 13
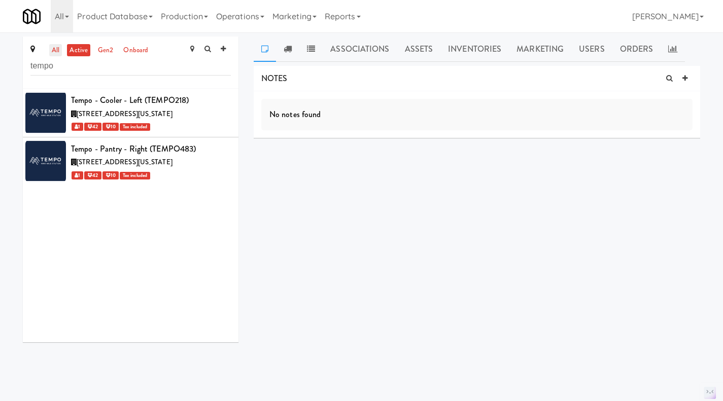
click at [56, 46] on link "all" at bounding box center [55, 50] width 13 height 13
